Goal: Task Accomplishment & Management: Complete application form

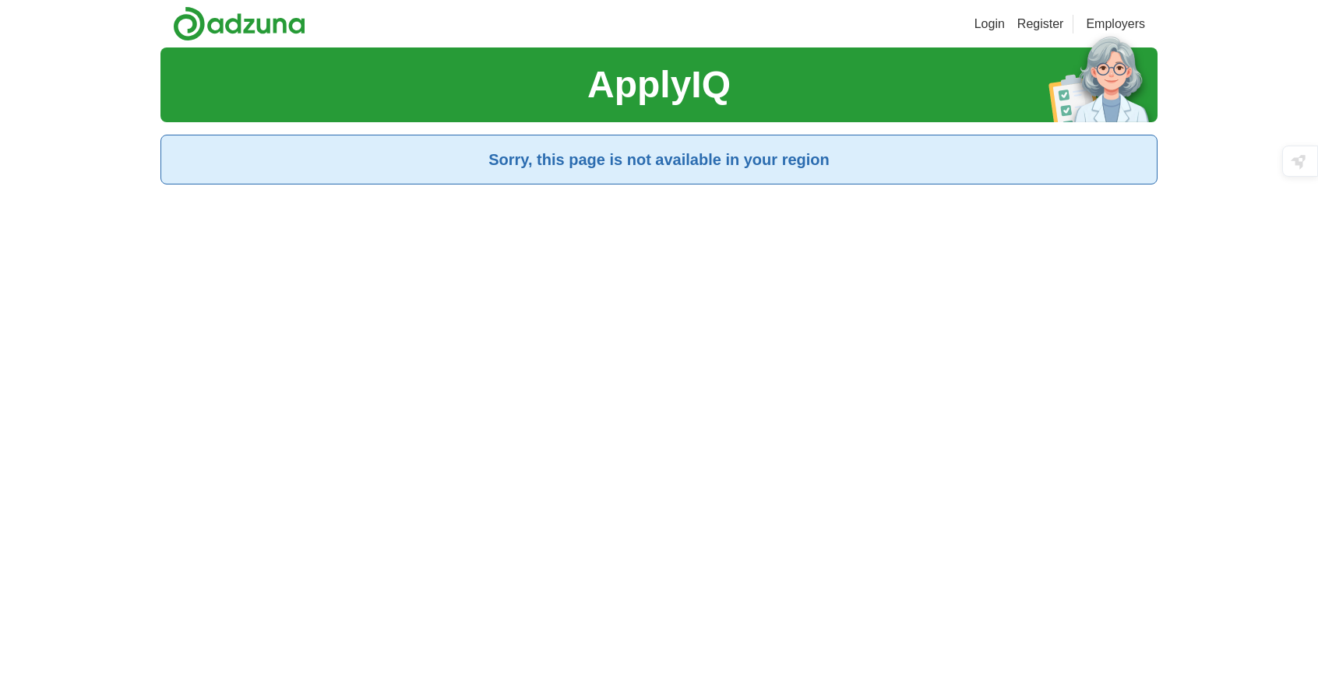
click at [742, 185] on div "ApplyIQ Sorry, this page is not available in your region" at bounding box center [658, 397] width 997 height 699
click at [743, 171] on section "Sorry, this page is not available in your region" at bounding box center [658, 160] width 997 height 50
